Goal: Information Seeking & Learning: Understand process/instructions

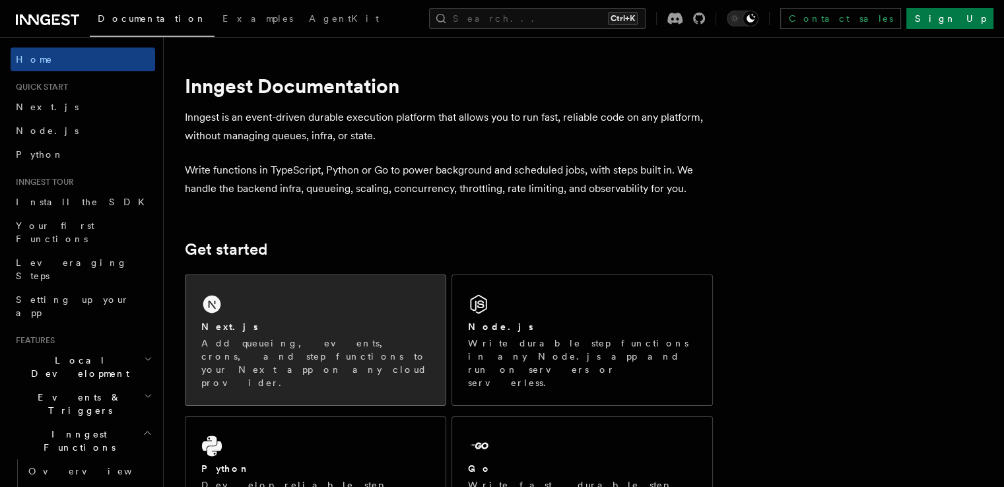
click at [304, 318] on div "Next.js Add queueing, events, crons, and step functions to your Next app on any…" at bounding box center [315, 340] width 260 height 130
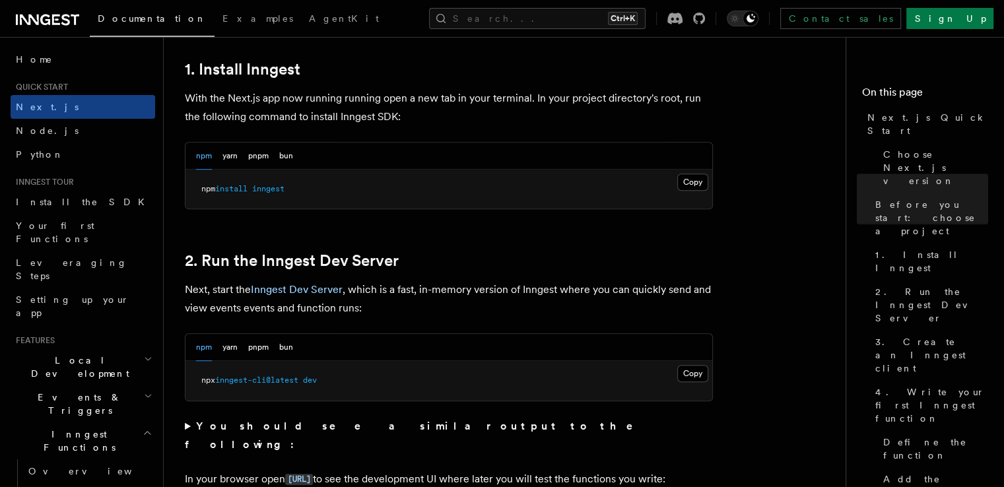
scroll to position [729, 0]
click at [700, 368] on button "Copy Copied" at bounding box center [692, 372] width 31 height 17
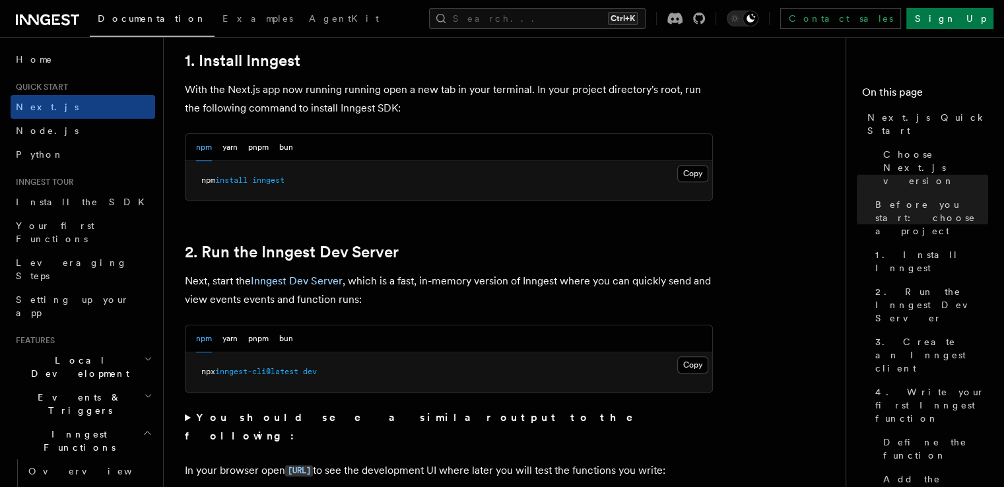
scroll to position [683, 0]
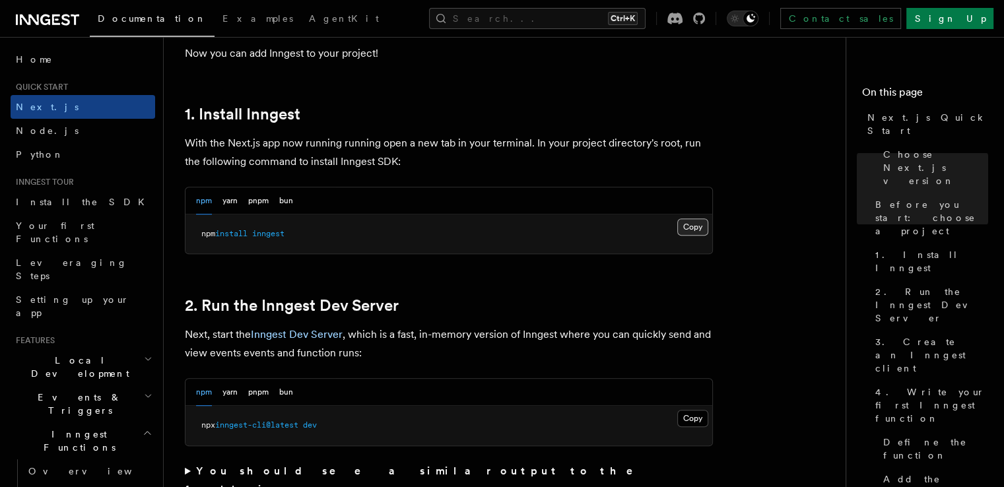
click at [689, 219] on button "Copy Copied" at bounding box center [692, 227] width 31 height 17
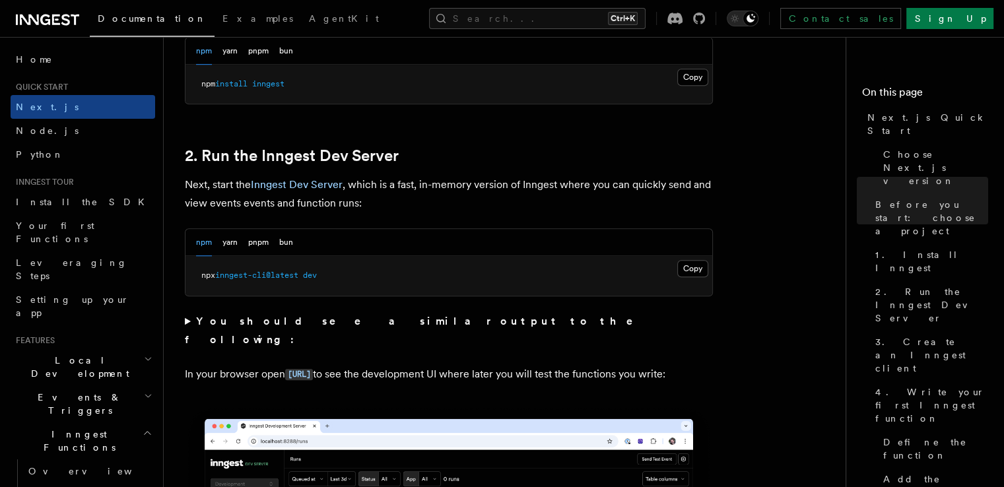
scroll to position [842, 0]
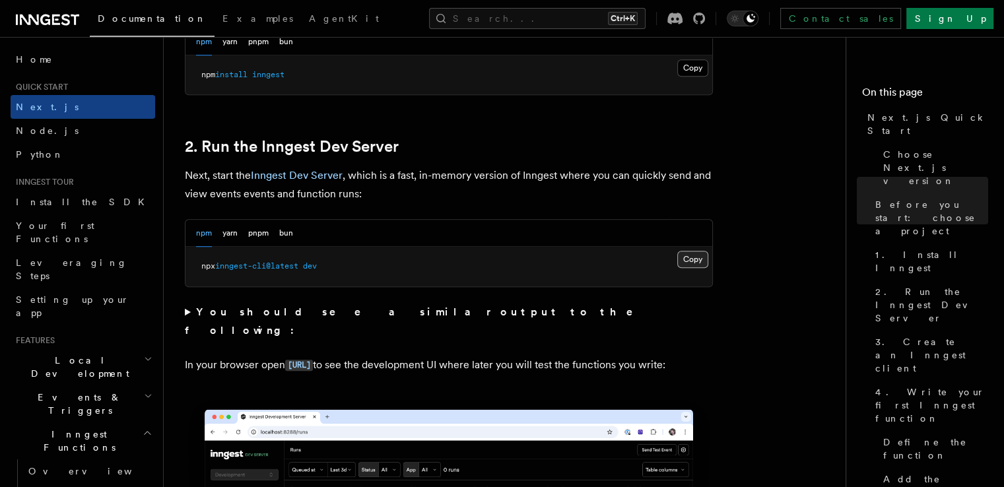
click at [689, 257] on button "Copy Copied" at bounding box center [692, 259] width 31 height 17
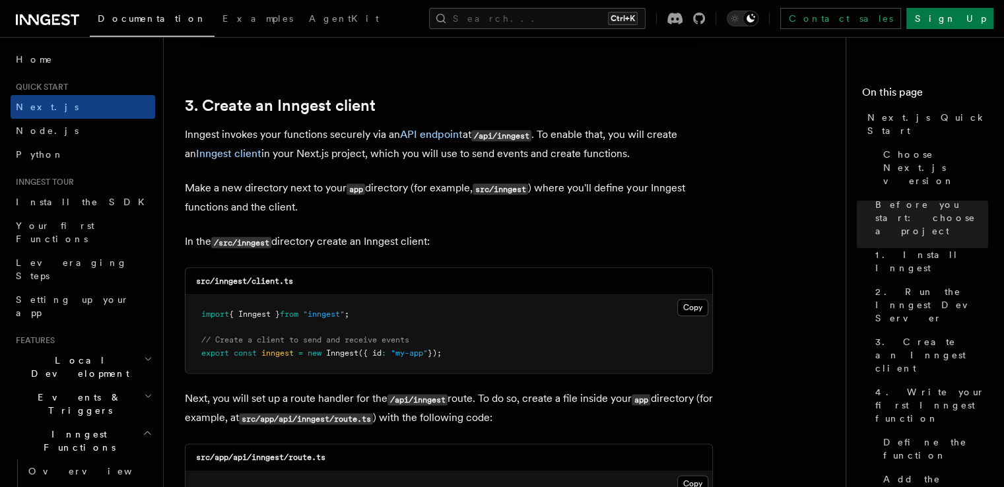
scroll to position [1522, 0]
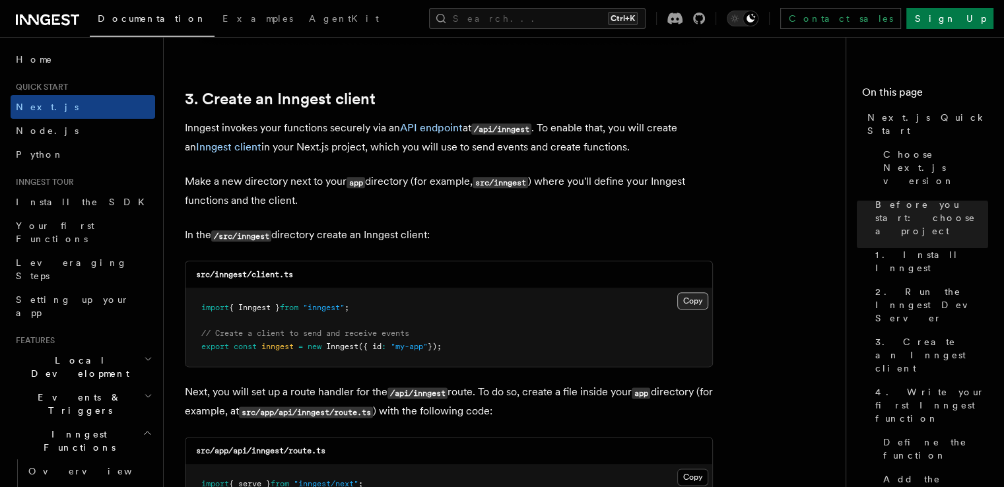
click at [685, 299] on button "Copy Copied" at bounding box center [692, 300] width 31 height 17
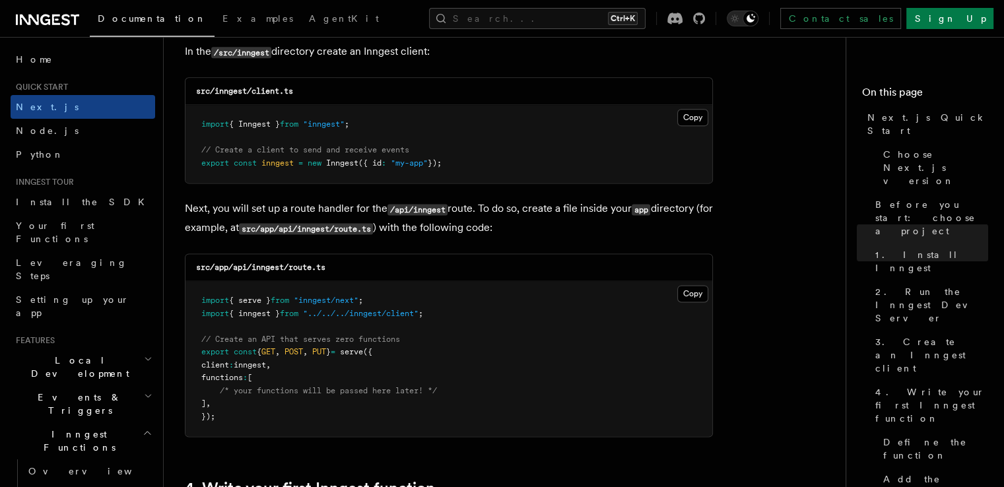
scroll to position [1710, 0]
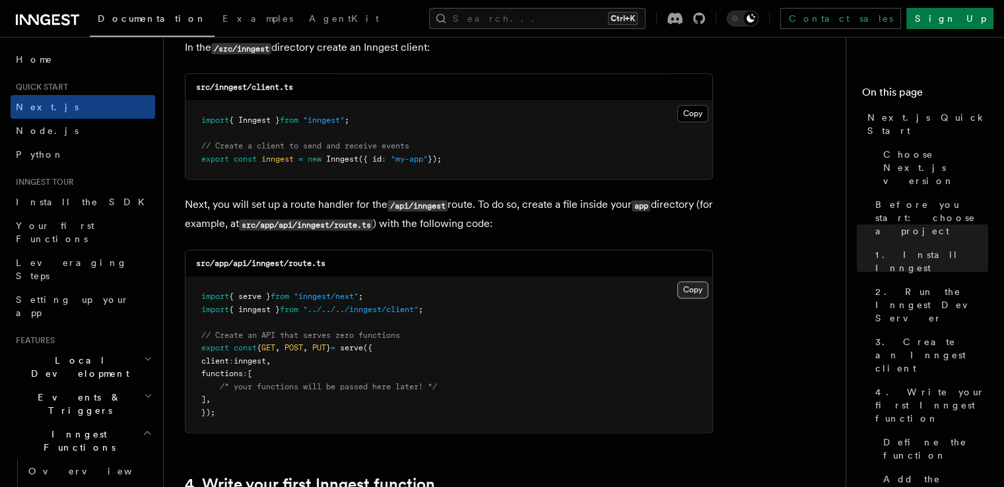
click at [692, 290] on button "Copy Copied" at bounding box center [692, 289] width 31 height 17
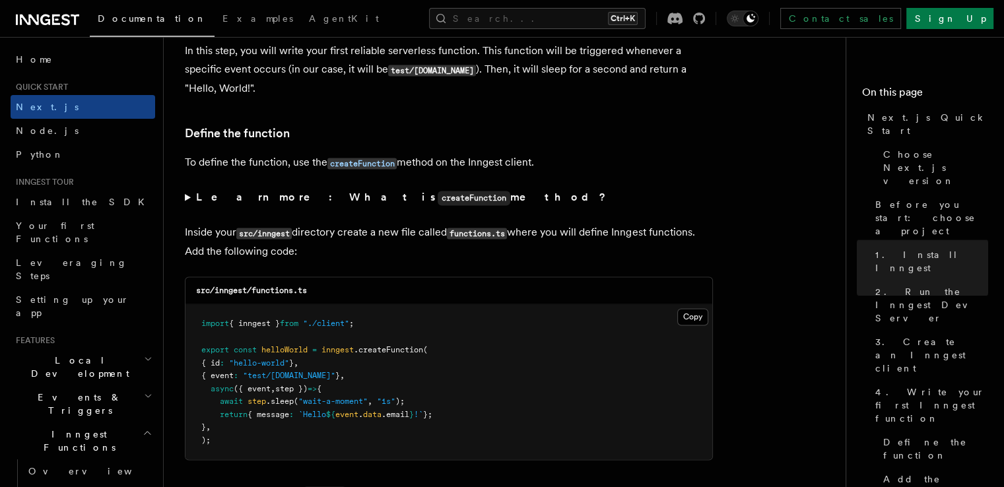
scroll to position [2178, 0]
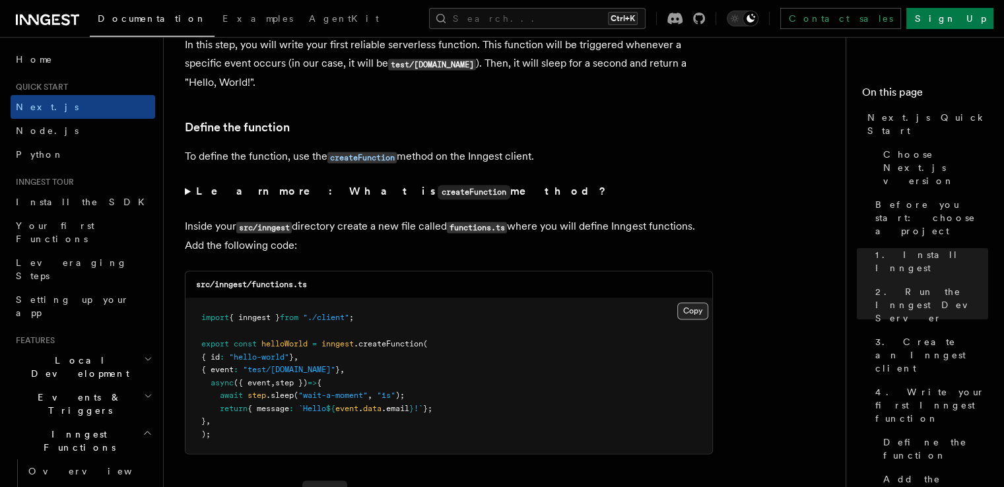
click at [694, 311] on button "Copy Copied" at bounding box center [692, 310] width 31 height 17
click at [689, 307] on button "Copy Copied" at bounding box center [692, 310] width 31 height 17
